Goal: Use online tool/utility: Utilize a website feature to perform a specific function

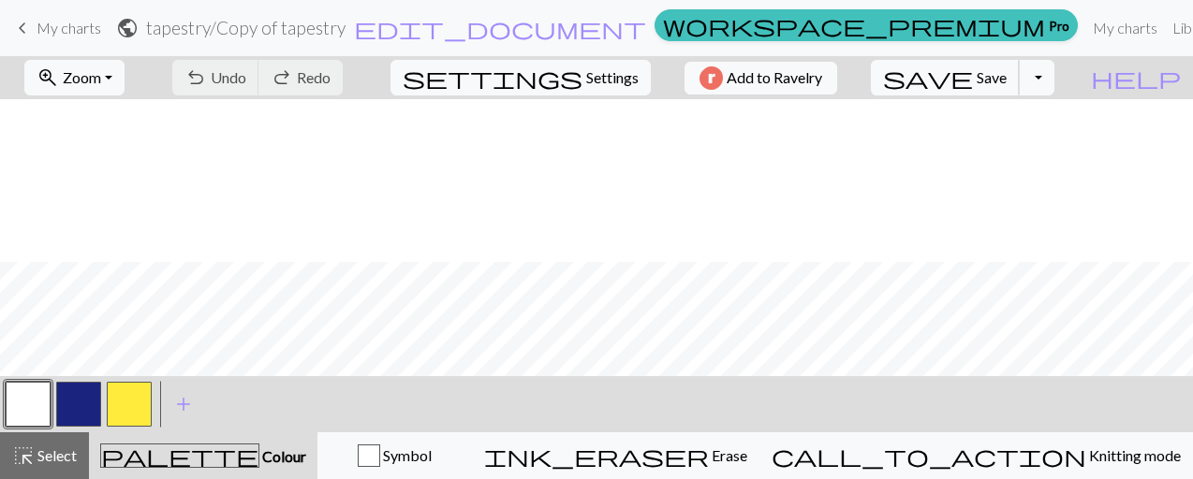
scroll to position [249, 0]
click at [79, 397] on button "button" at bounding box center [78, 404] width 45 height 45
click at [1006, 74] on span "Save" at bounding box center [991, 77] width 30 height 18
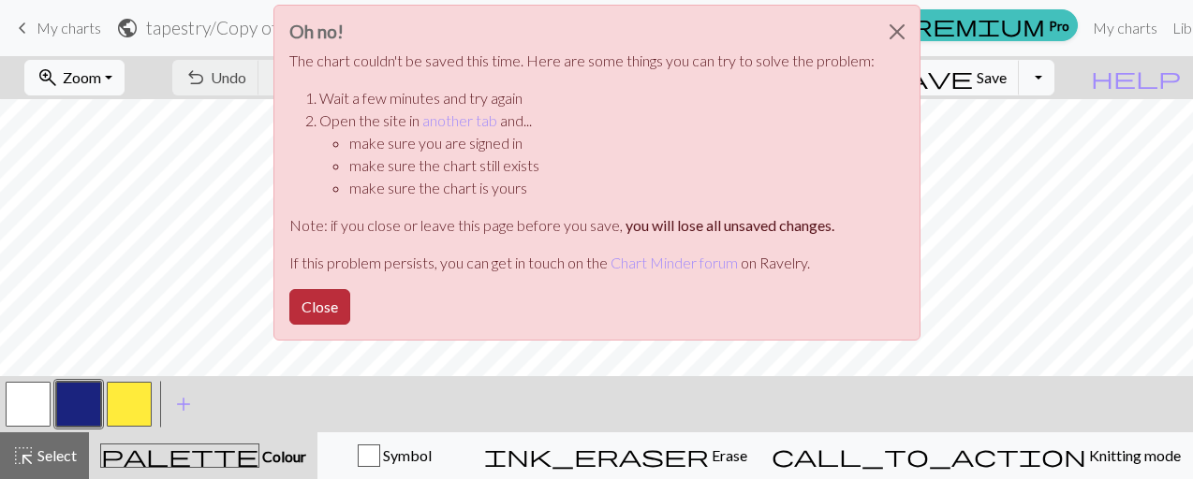
click at [305, 293] on button "Close" at bounding box center [319, 307] width 61 height 36
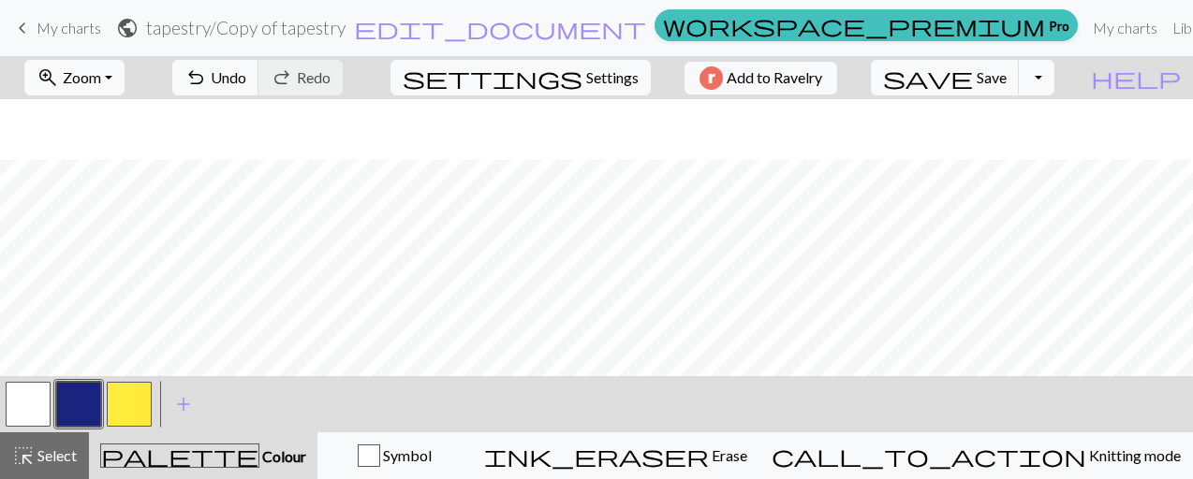
scroll to position [515, 0]
click at [7, 407] on button "button" at bounding box center [28, 404] width 45 height 45
click at [1006, 70] on span "Save" at bounding box center [991, 77] width 30 height 18
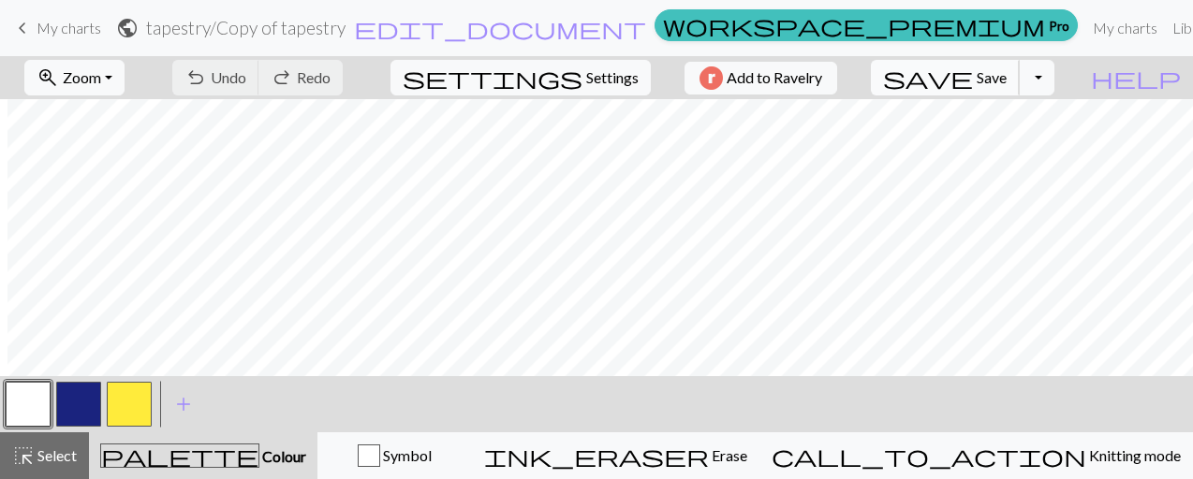
click at [973, 84] on span "save" at bounding box center [928, 78] width 90 height 26
click at [973, 77] on span "save" at bounding box center [928, 78] width 90 height 26
click at [1054, 71] on button "Toggle Dropdown" at bounding box center [1036, 78] width 36 height 36
click at [1002, 141] on button "save_alt Download" at bounding box center [899, 148] width 309 height 30
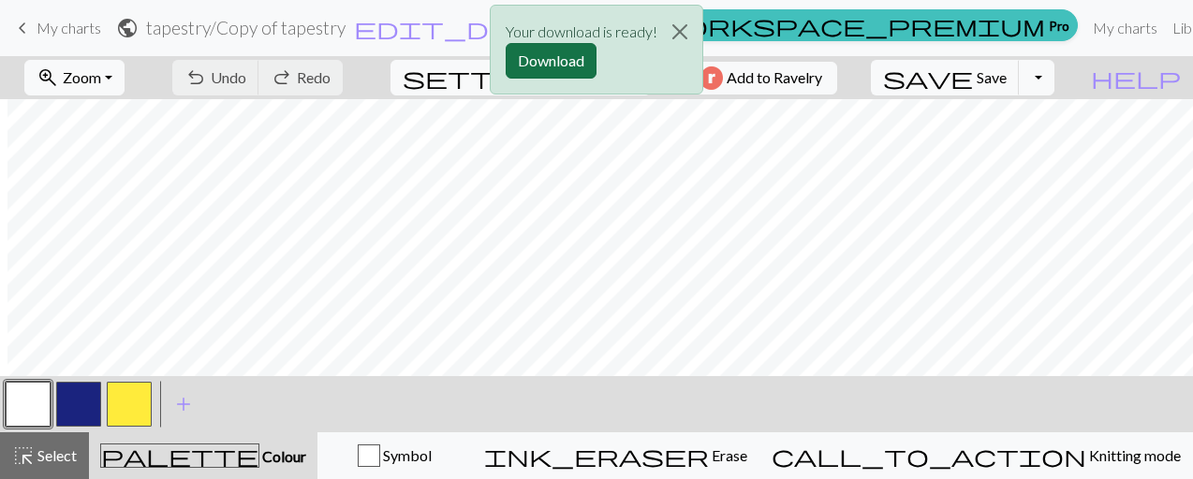
click at [571, 57] on button "Download" at bounding box center [550, 61] width 91 height 36
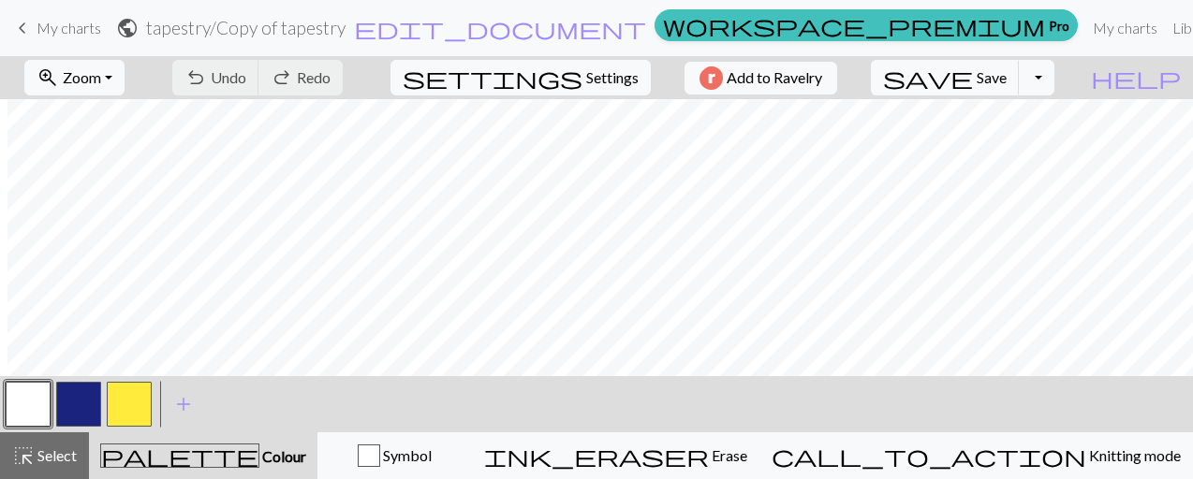
click at [90, 403] on button "button" at bounding box center [78, 404] width 45 height 45
click at [31, 404] on button "button" at bounding box center [28, 404] width 45 height 45
click at [81, 385] on button "button" at bounding box center [78, 404] width 45 height 45
click at [39, 405] on button "button" at bounding box center [28, 404] width 45 height 45
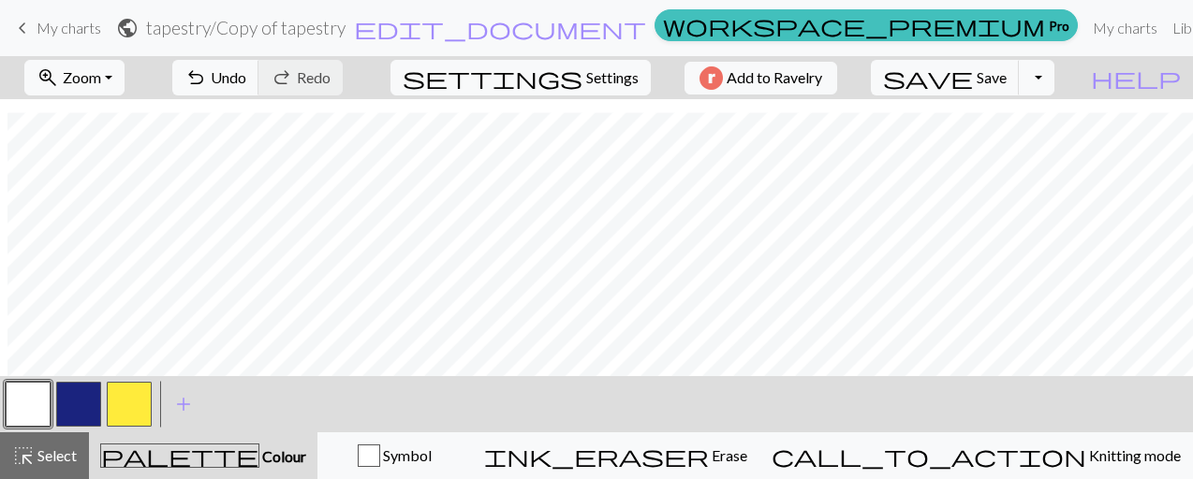
click at [73, 400] on button "button" at bounding box center [78, 404] width 45 height 45
click at [17, 394] on button "button" at bounding box center [28, 404] width 45 height 45
click at [1012, 76] on button "save Save Save" at bounding box center [945, 78] width 149 height 36
click at [973, 71] on span "save" at bounding box center [928, 78] width 90 height 26
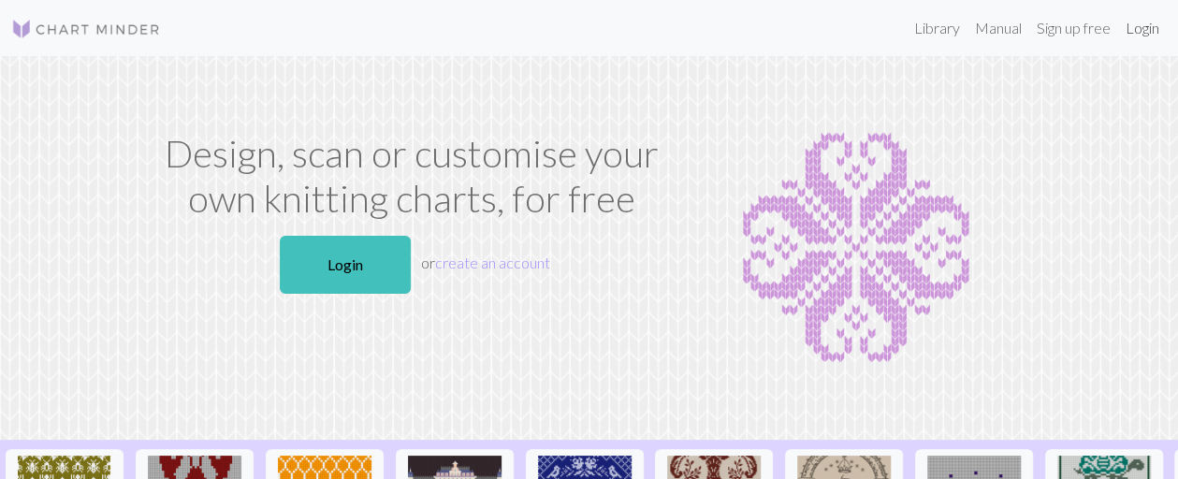
click at [1138, 31] on link "Login" at bounding box center [1143, 27] width 49 height 37
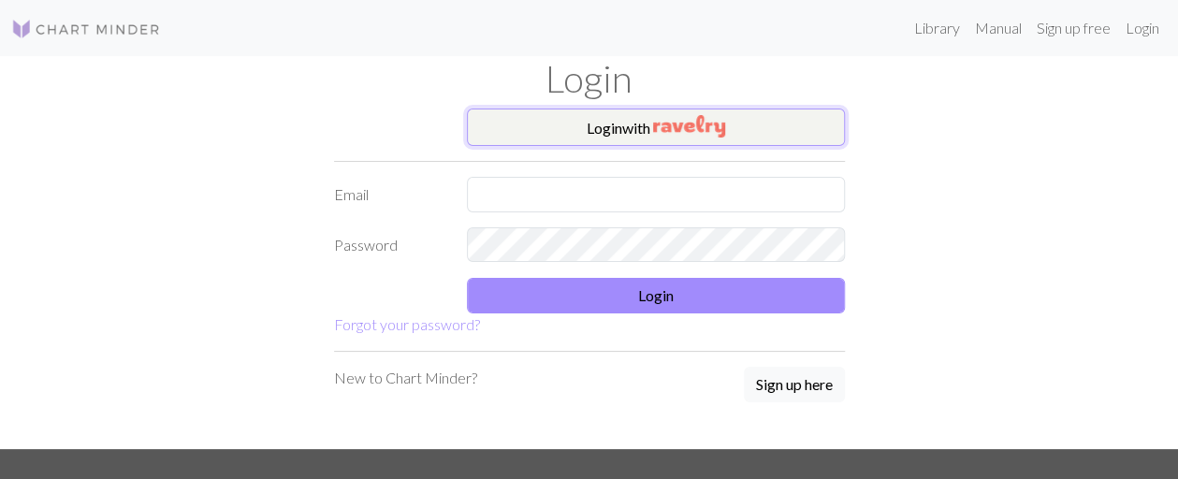
click at [577, 137] on button "Login with" at bounding box center [656, 127] width 378 height 37
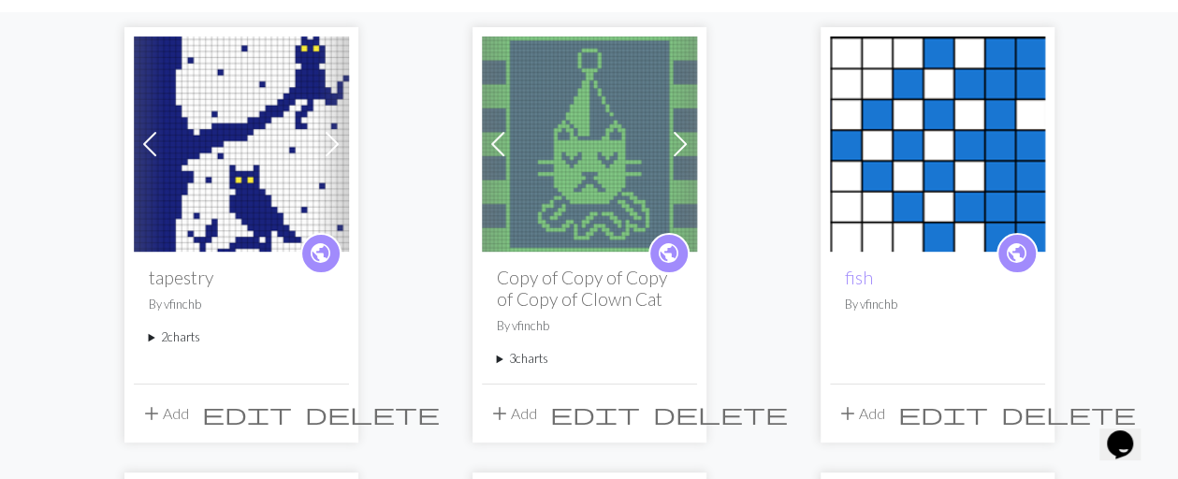
scroll to position [155, 0]
